Goal: Transaction & Acquisition: Purchase product/service

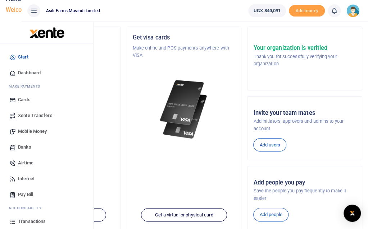
click at [23, 128] on span "Mobile Money" at bounding box center [32, 131] width 29 height 7
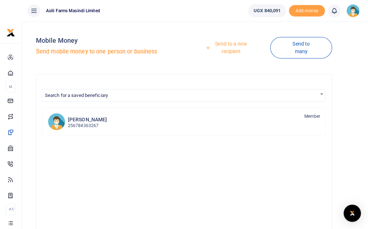
click at [239, 50] on link "Send to a new recipient" at bounding box center [228, 47] width 83 height 20
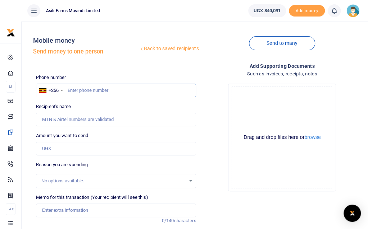
click at [111, 95] on input "text" at bounding box center [116, 91] width 160 height 14
type input "701345734"
type input "[PERSON_NAME]"
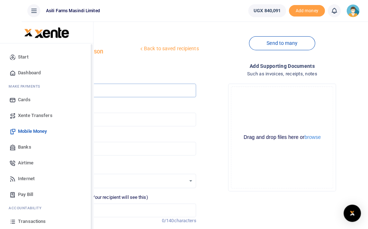
type input "701345734"
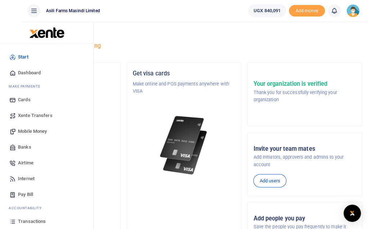
click at [28, 144] on span "Banks" at bounding box center [24, 147] width 13 height 7
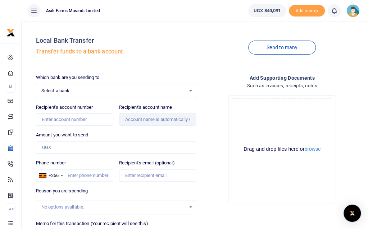
click at [131, 89] on span "Select a bank" at bounding box center [113, 90] width 145 height 7
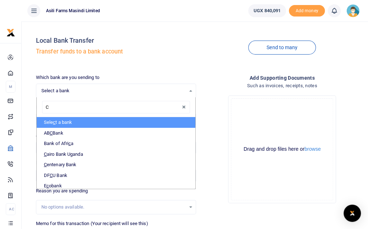
type input "CE"
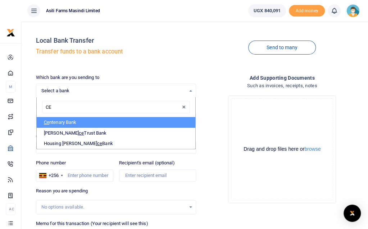
click at [111, 122] on li "Ce ntenary Bank" at bounding box center [116, 122] width 159 height 11
select select "CENT"
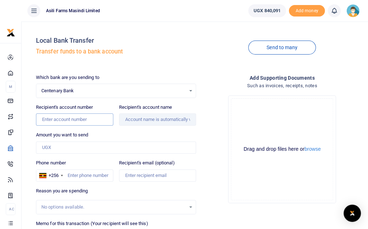
click at [109, 119] on input "Recipient's account number" at bounding box center [74, 120] width 77 height 12
paste input "3205179362"
click at [130, 145] on input "Amount you want to send" at bounding box center [116, 148] width 160 height 12
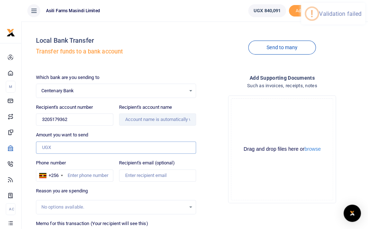
click at [123, 147] on input "Amount you want to send" at bounding box center [116, 148] width 160 height 12
click at [71, 129] on div "Which bank are you sending to Centenary Bank Select an option... Select a bank …" at bounding box center [116, 178] width 166 height 209
click at [92, 121] on input "3205179362" at bounding box center [74, 120] width 77 height 12
click at [104, 118] on input "3205179362" at bounding box center [74, 120] width 77 height 12
type input "3205179362"
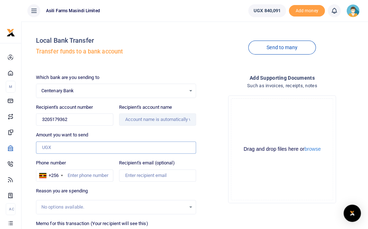
click at [136, 152] on input "Amount you want to send" at bounding box center [116, 148] width 160 height 12
type input "290,000"
drag, startPoint x: 90, startPoint y: 119, endPoint x: 57, endPoint y: 118, distance: 32.8
click at [57, 118] on input "3205179362" at bounding box center [74, 120] width 77 height 12
click at [97, 143] on input "290,000" at bounding box center [116, 148] width 160 height 12
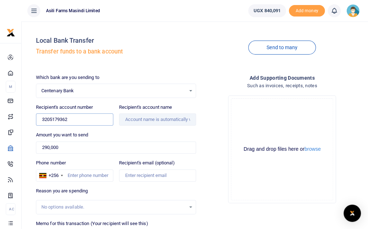
click at [81, 118] on input "3205179362" at bounding box center [74, 120] width 77 height 12
paste input "1756171"
click at [96, 142] on input "290,000" at bounding box center [116, 148] width 160 height 12
click at [94, 116] on input "3201756171" at bounding box center [74, 120] width 77 height 12
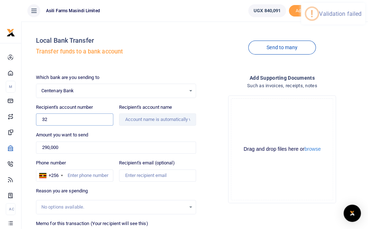
type input "3"
